Goal: Task Accomplishment & Management: Manage account settings

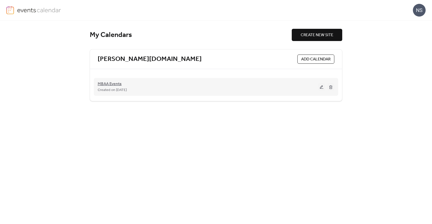
click at [108, 84] on span "MBAA Events" at bounding box center [110, 84] width 24 height 6
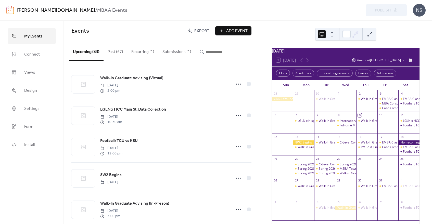
click at [178, 51] on button "Submissions (1)" at bounding box center [176, 50] width 37 height 19
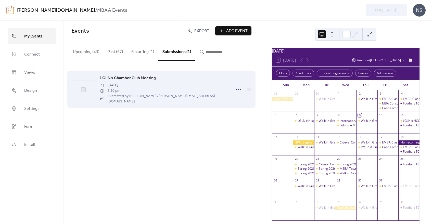
click at [129, 77] on span "LGLN x Chamber Club Meeting" at bounding box center [128, 78] width 56 height 6
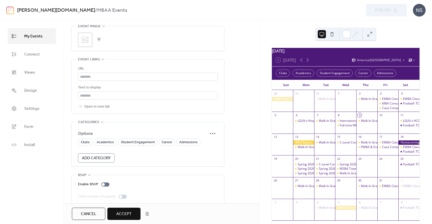
scroll to position [298, 0]
click at [87, 138] on span "Clubs" at bounding box center [85, 141] width 9 height 6
click at [127, 214] on span "Accept" at bounding box center [123, 214] width 15 height 6
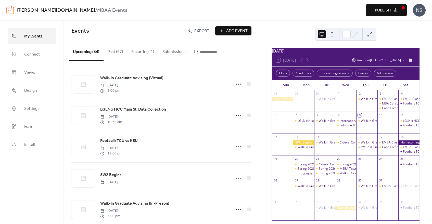
click at [386, 12] on span "Publish" at bounding box center [383, 10] width 16 height 6
